Goal: Information Seeking & Learning: Find specific fact

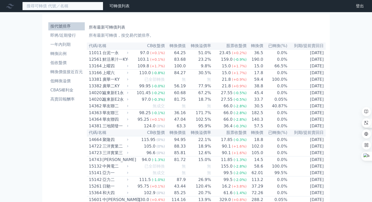
click at [62, 10] on input at bounding box center [62, 6] width 81 height 9
type input "ˇ"
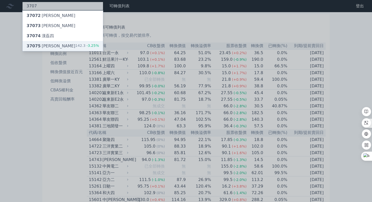
type input "3707"
click at [57, 44] on div "37075 漢磊五 142.3 -3.25%" at bounding box center [63, 46] width 81 height 10
